Goal: Task Accomplishment & Management: Use online tool/utility

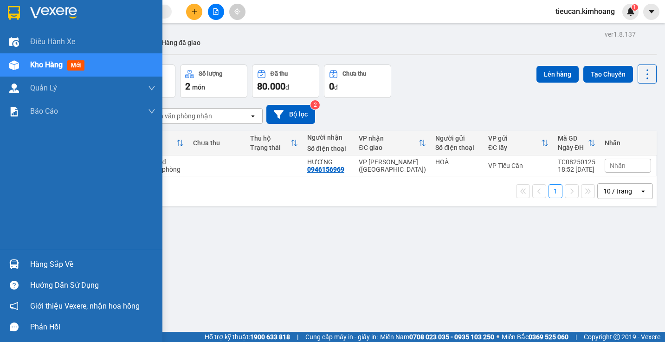
click at [60, 268] on div "Hàng sắp về" at bounding box center [92, 265] width 125 height 14
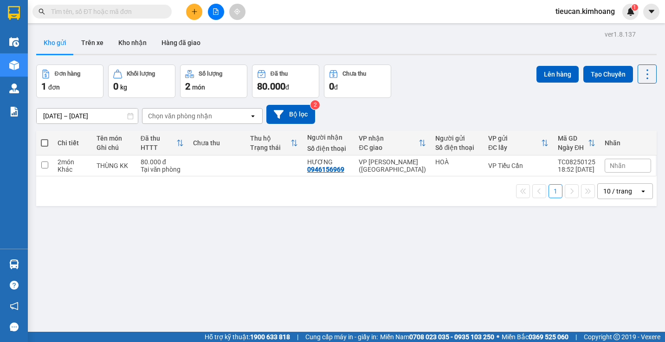
click at [60, 268] on body "Kết quả tìm kiếm ( 0 ) Bộ lọc No Data tieucan.[PERSON_NAME] 1 Điều hành xe Kho …" at bounding box center [332, 171] width 665 height 342
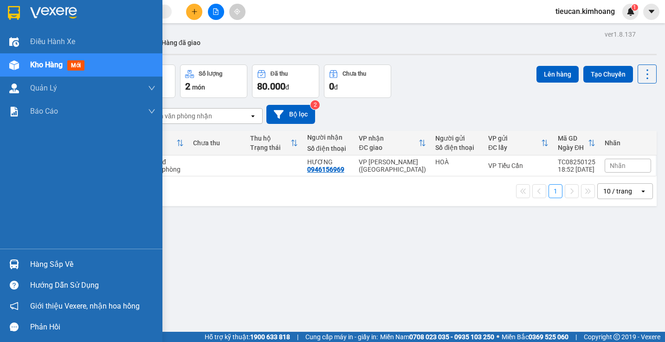
click at [41, 268] on div "Hàng sắp về" at bounding box center [92, 265] width 125 height 14
click at [41, 268] on div "Điều hành xe Kho hàng mới Quản [PERSON_NAME] lý chuyến Quản lý khách hàng mới B…" at bounding box center [81, 171] width 162 height 342
click at [54, 268] on div "Hàng sắp về" at bounding box center [92, 265] width 125 height 14
click at [54, 268] on div "Điều hành xe Kho hàng mới Quản [PERSON_NAME] lý chuyến Quản lý khách hàng mới B…" at bounding box center [81, 171] width 162 height 342
click at [54, 267] on div "Hàng sắp về" at bounding box center [92, 265] width 125 height 14
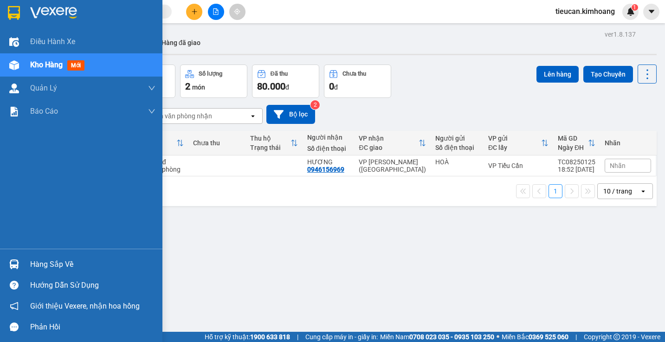
click at [54, 267] on div "Điều hành xe Kho hàng mới Quản [PERSON_NAME] lý chuyến Quản lý khách hàng mới B…" at bounding box center [81, 171] width 162 height 342
click at [54, 267] on div "Hàng sắp về" at bounding box center [92, 265] width 125 height 14
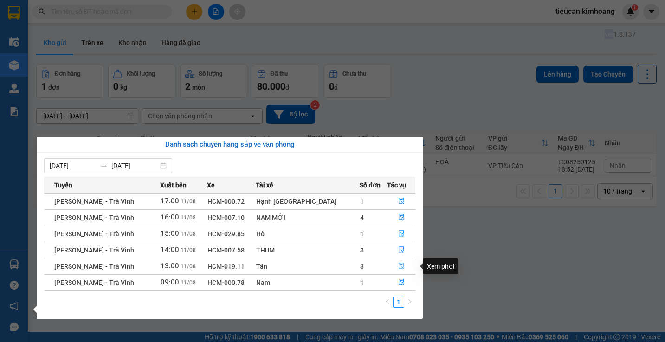
click at [399, 267] on icon "file-done" at bounding box center [402, 266] width 6 height 6
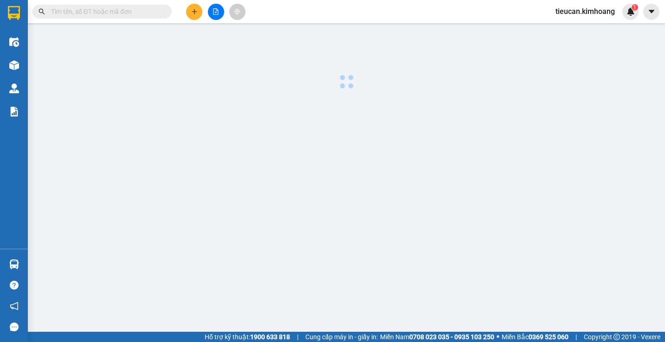
click at [395, 267] on main at bounding box center [332, 166] width 665 height 332
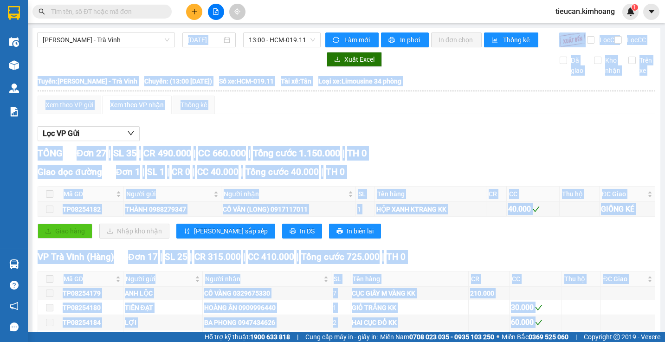
click at [264, 140] on div "Lọc VP Gửi" at bounding box center [347, 133] width 618 height 15
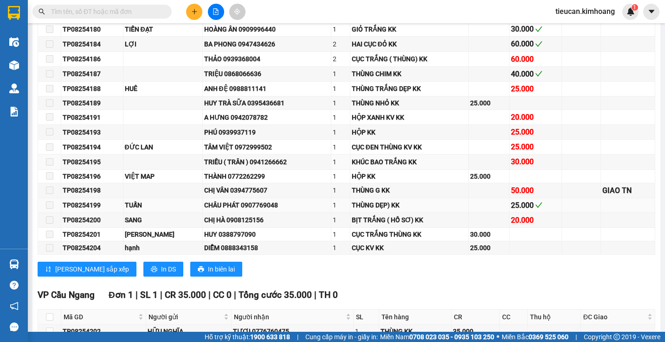
scroll to position [511, 0]
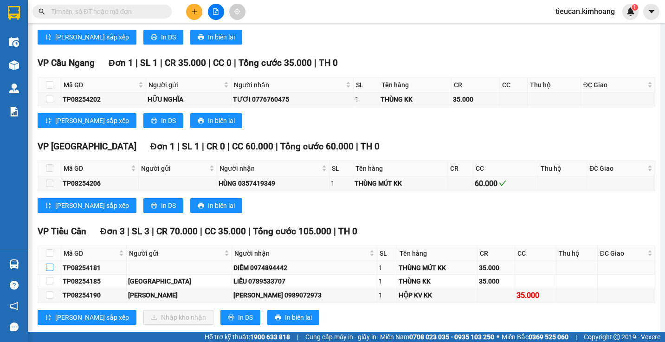
click at [49, 271] on input "checkbox" at bounding box center [49, 267] width 7 height 7
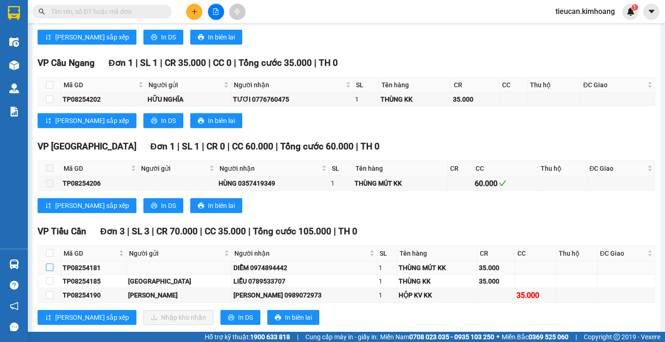
checkbox input "true"
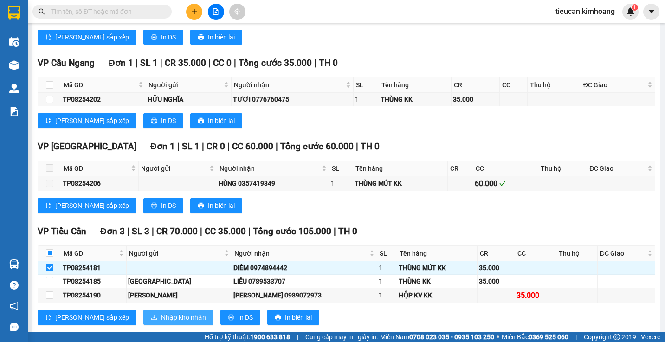
click at [161, 323] on span "Nhập kho nhận" at bounding box center [183, 317] width 45 height 10
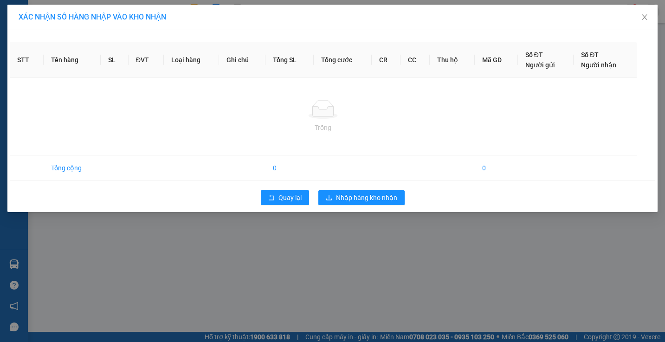
click at [149, 325] on body "Kết quả tìm kiếm ( 0 ) Bộ lọc No Data tieucan.[PERSON_NAME] 1 Điều hành xe Kho …" at bounding box center [332, 171] width 665 height 342
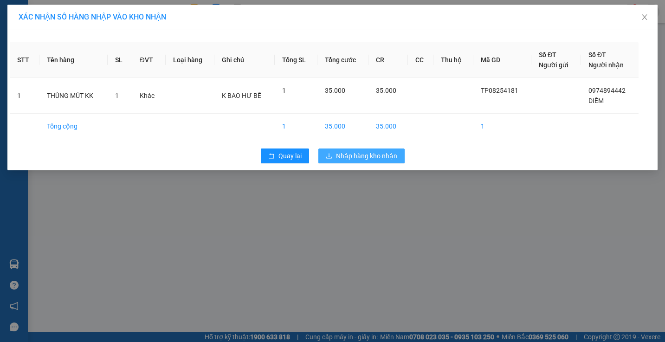
click at [331, 162] on button "Nhập hàng kho nhận" at bounding box center [361, 156] width 86 height 15
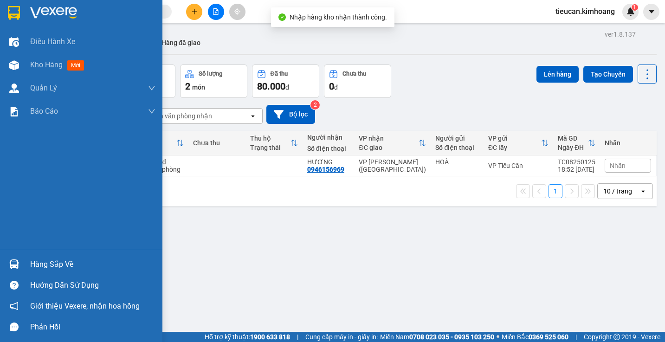
click at [37, 264] on div "Hàng sắp về" at bounding box center [92, 265] width 125 height 14
click at [37, 264] on div "Điều hành xe Kho hàng mới Quản [PERSON_NAME] lý chuyến Quản lý khách hàng mới B…" at bounding box center [81, 171] width 162 height 342
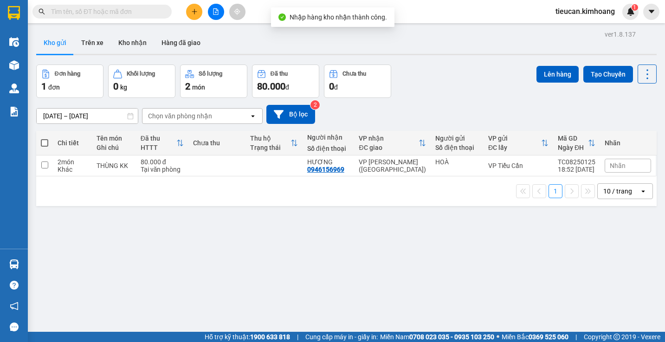
click at [37, 264] on div "ver 1.8.137 Kho gửi Trên xe Kho nhận Hàng đã giao Đơn hàng 1 đơn Khối lượng 0 k…" at bounding box center [346, 199] width 628 height 342
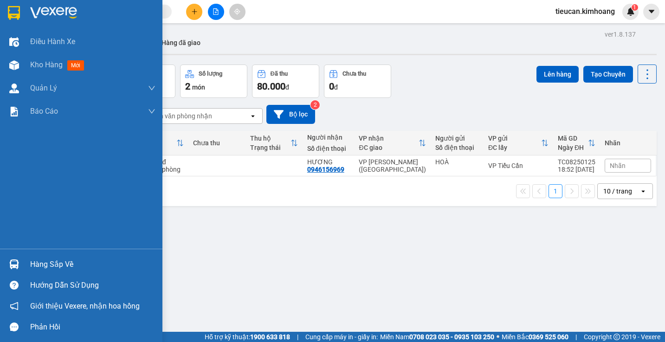
click at [31, 264] on div "Hàng sắp về" at bounding box center [92, 265] width 125 height 14
click at [31, 264] on div "Điều hành xe Kho hàng mới Quản [PERSON_NAME] lý chuyến Quản lý khách hàng mới B…" at bounding box center [81, 171] width 162 height 342
click at [31, 264] on div "Hàng sắp về" at bounding box center [92, 265] width 125 height 14
click at [31, 264] on div "Điều hành xe Kho hàng mới Quản [PERSON_NAME] lý chuyến Quản lý khách hàng mới B…" at bounding box center [81, 171] width 162 height 342
click at [31, 264] on div "Hàng sắp về" at bounding box center [92, 265] width 125 height 14
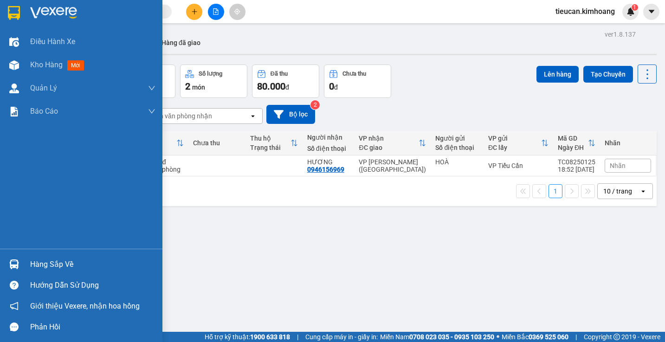
click at [31, 264] on body "Kết quả tìm kiếm ( 0 ) Bộ lọc No Data tieucan.[PERSON_NAME] 1 Điều hành xe Kho …" at bounding box center [332, 171] width 665 height 342
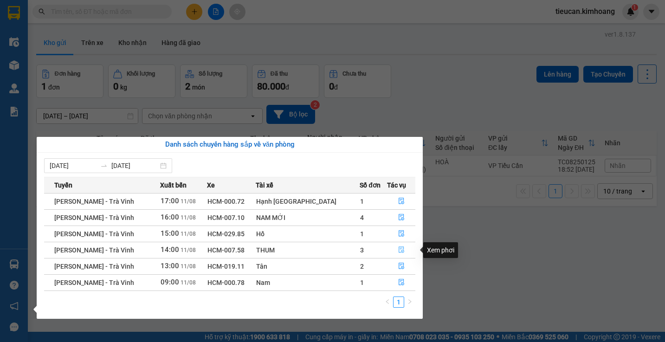
click at [398, 246] on icon "file-done" at bounding box center [401, 249] width 6 height 6
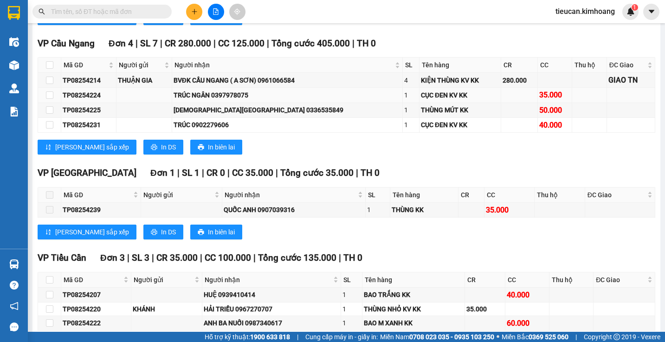
scroll to position [650, 0]
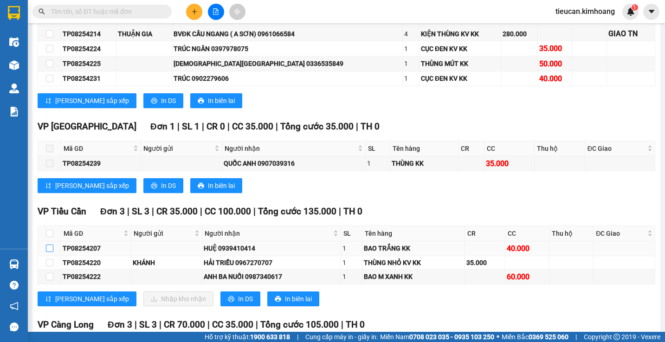
click at [47, 252] on input "checkbox" at bounding box center [49, 248] width 7 height 7
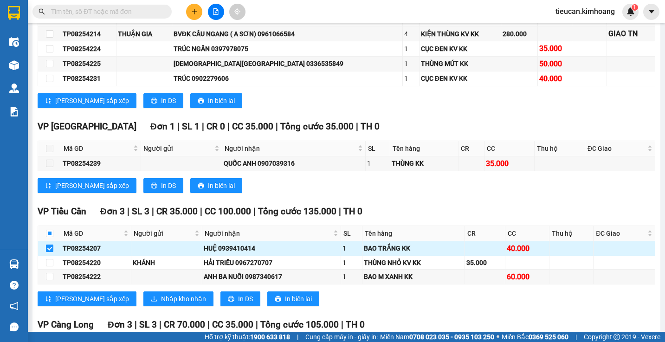
click at [47, 252] on input "checkbox" at bounding box center [49, 248] width 7 height 7
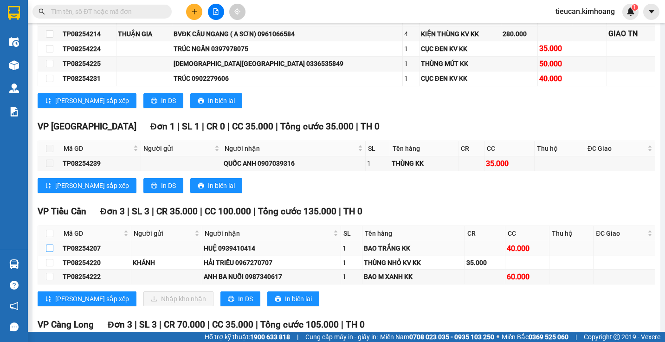
click at [51, 252] on input "checkbox" at bounding box center [49, 248] width 7 height 7
checkbox input "true"
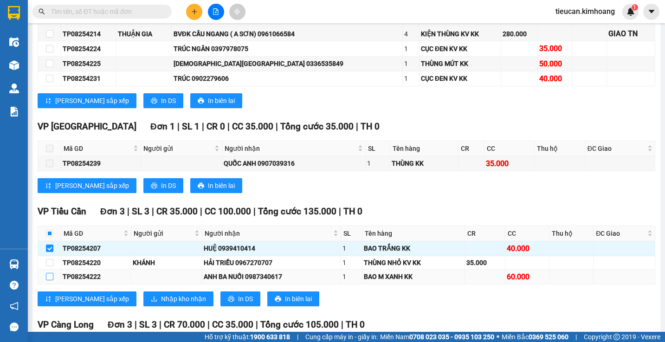
click at [48, 280] on input "checkbox" at bounding box center [49, 276] width 7 height 7
checkbox input "true"
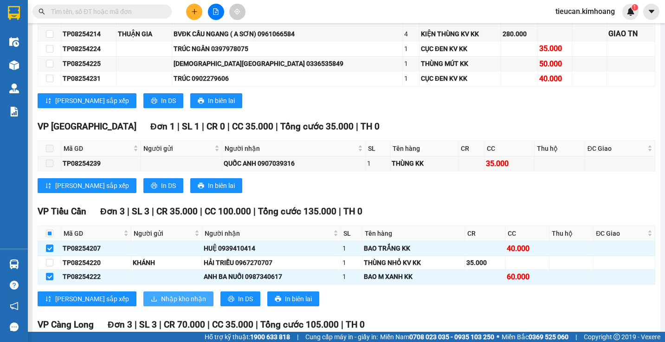
click at [161, 304] on span "Nhập kho nhận" at bounding box center [183, 299] width 45 height 10
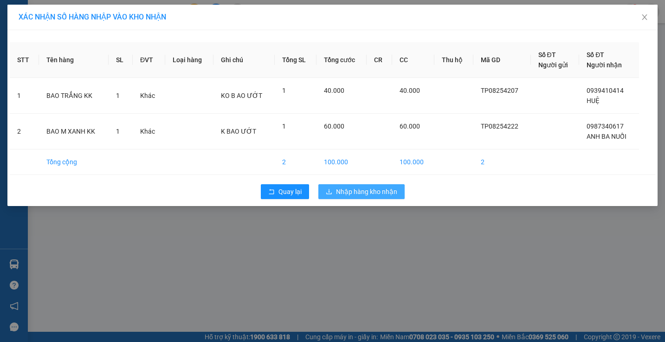
click at [326, 190] on icon "download" at bounding box center [329, 191] width 6 height 6
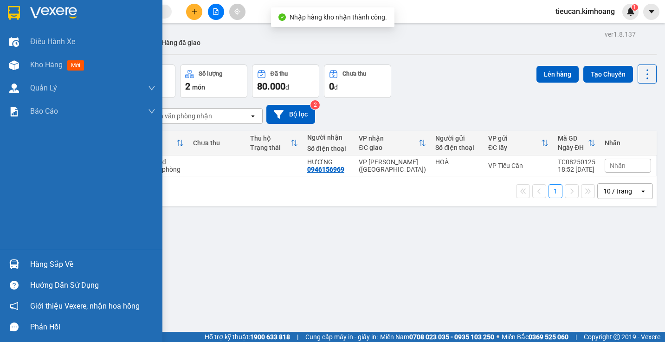
click at [28, 260] on div "Hàng sắp về" at bounding box center [81, 264] width 162 height 21
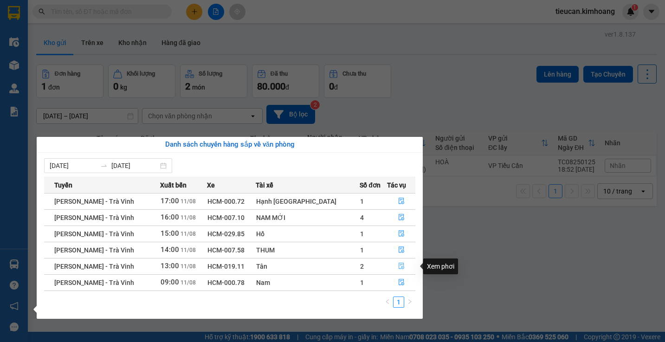
click at [393, 263] on button "button" at bounding box center [402, 266] width 28 height 15
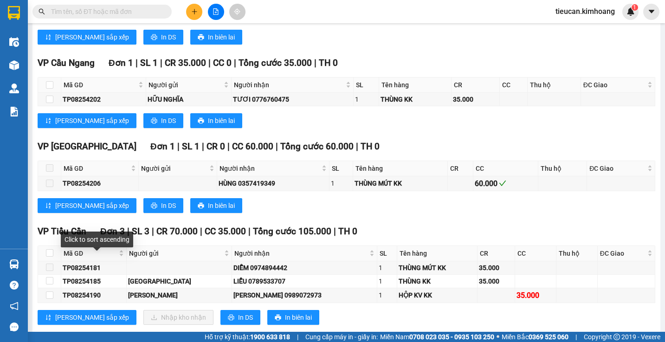
scroll to position [557, 0]
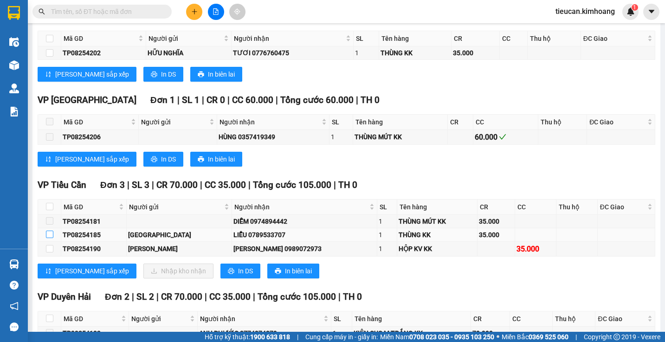
click at [46, 238] on input "checkbox" at bounding box center [49, 234] width 7 height 7
click at [52, 238] on input "checkbox" at bounding box center [49, 234] width 7 height 7
checkbox input "true"
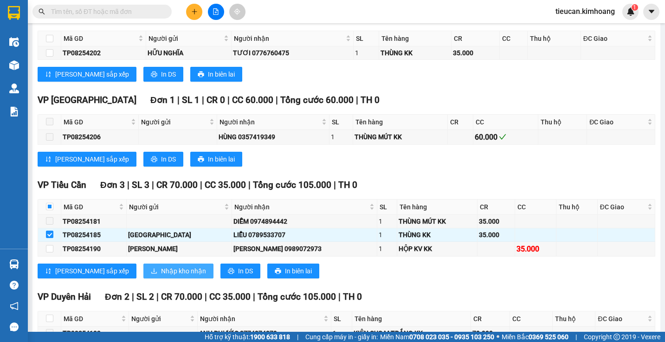
click at [161, 275] on span "Nhập kho nhận" at bounding box center [183, 271] width 45 height 10
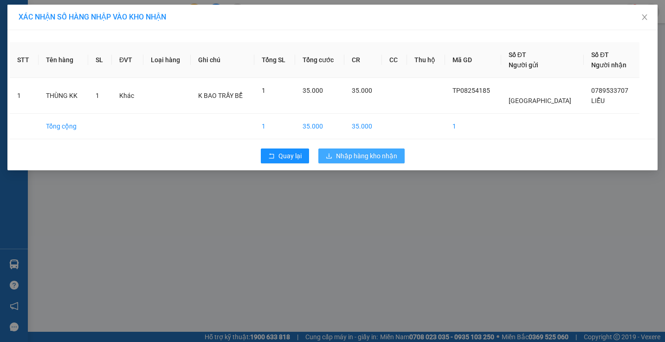
click at [357, 158] on span "Nhập hàng kho nhận" at bounding box center [366, 156] width 61 height 10
